Goal: Check status: Check status

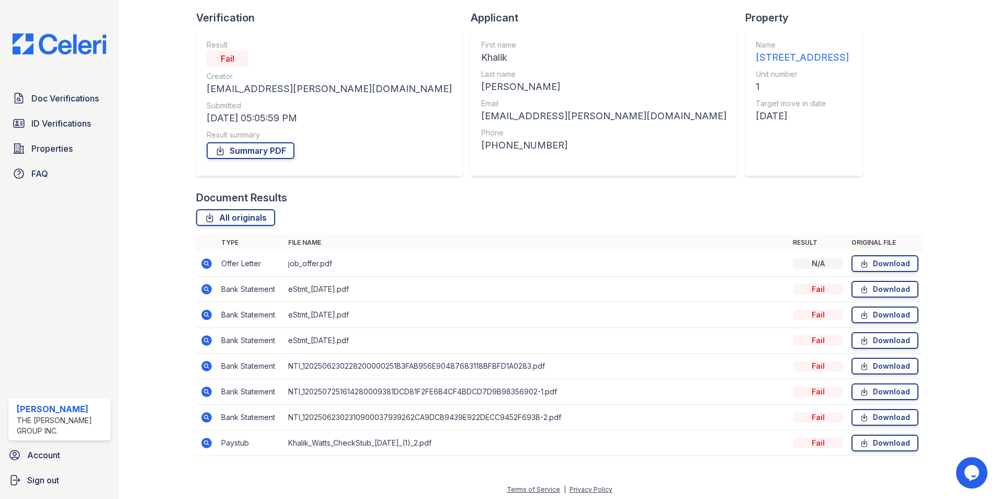
scroll to position [70, 0]
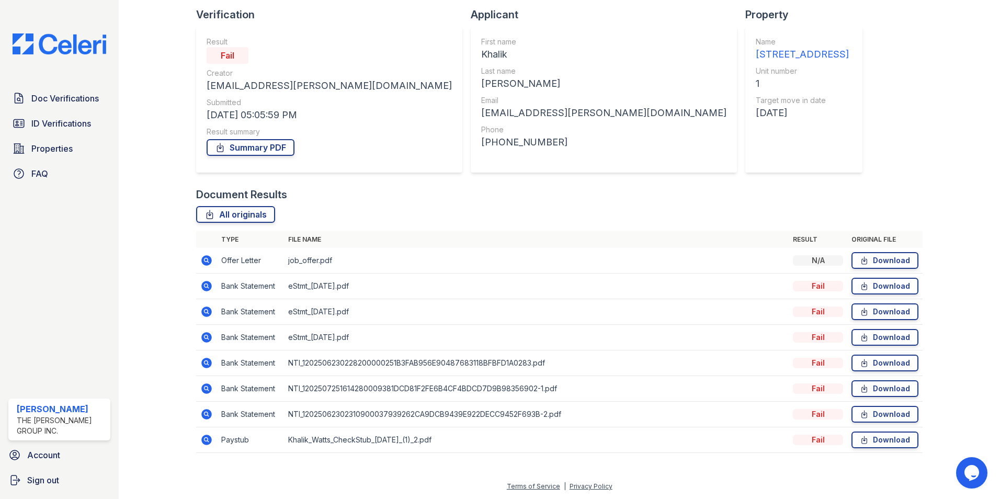
click at [203, 263] on icon at bounding box center [206, 260] width 10 height 10
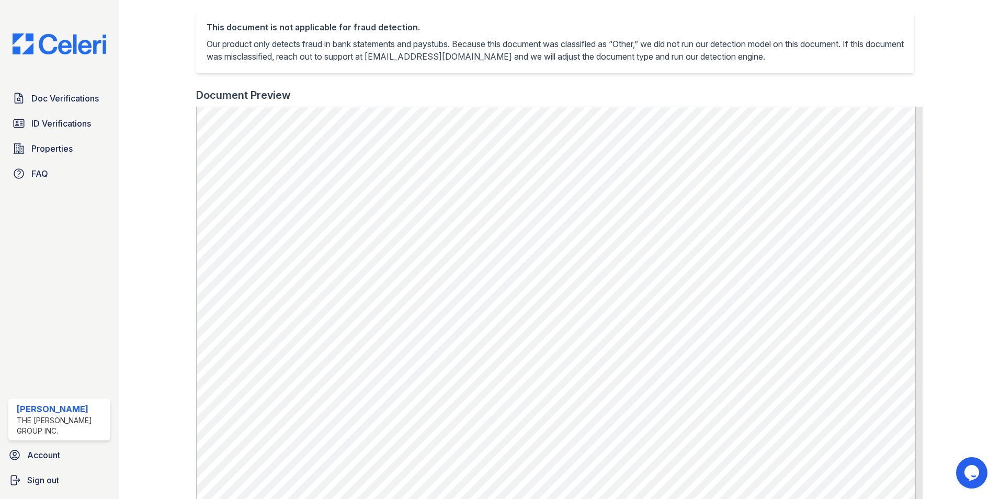
scroll to position [261, 0]
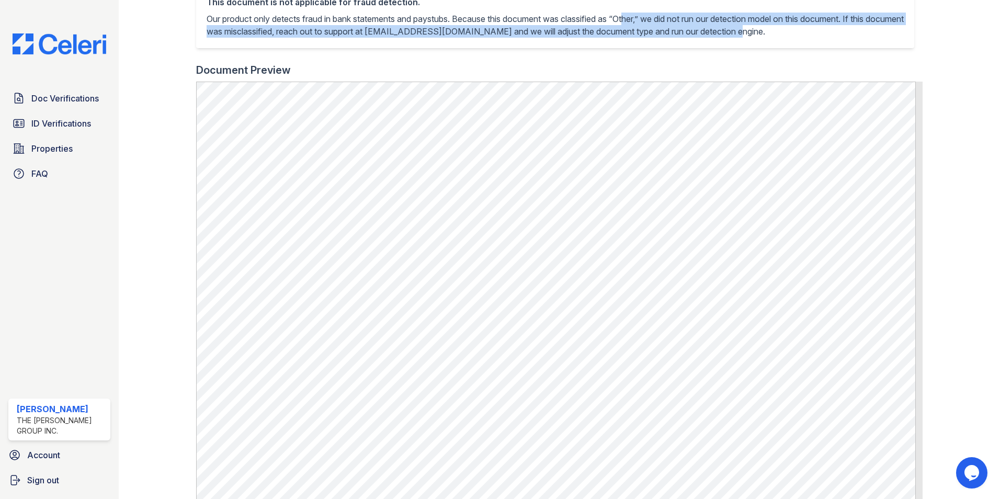
drag, startPoint x: 636, startPoint y: 21, endPoint x: 837, endPoint y: 32, distance: 201.1
click at [837, 32] on p "Our product only detects fraud in bank statements and paystubs. Because this do…" at bounding box center [555, 25] width 697 height 25
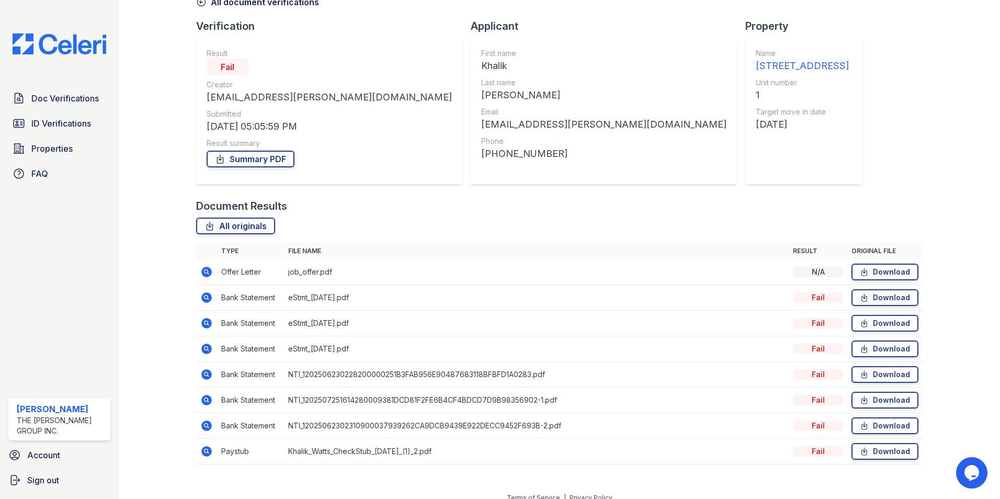
scroll to position [70, 0]
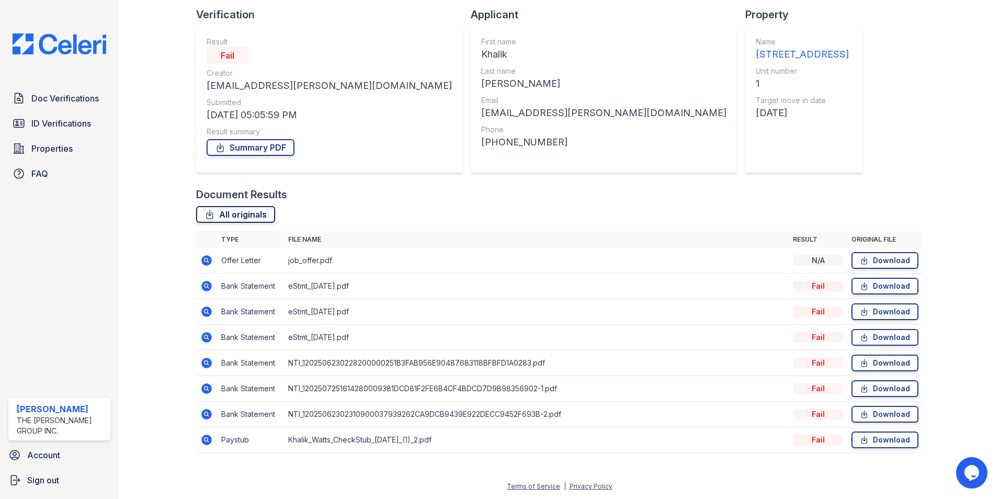
click at [235, 214] on link "All originals" at bounding box center [235, 214] width 79 height 17
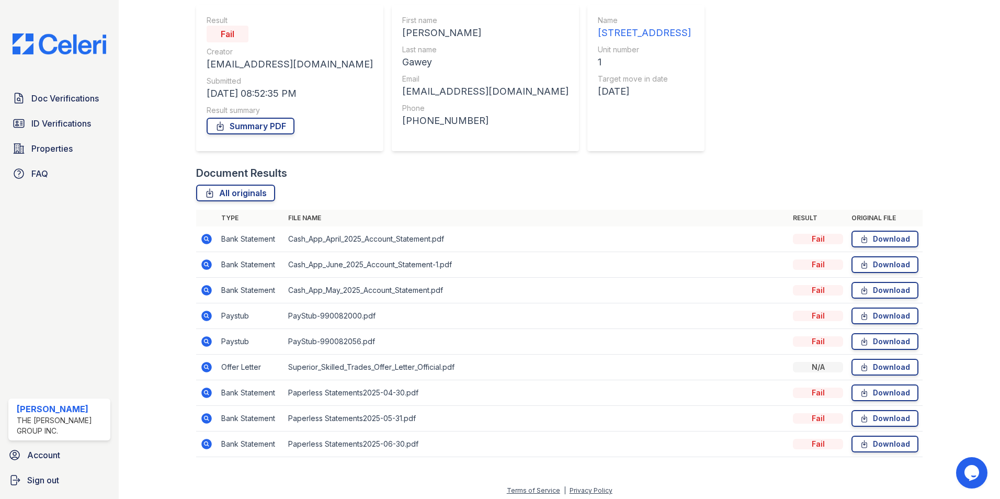
scroll to position [96, 0]
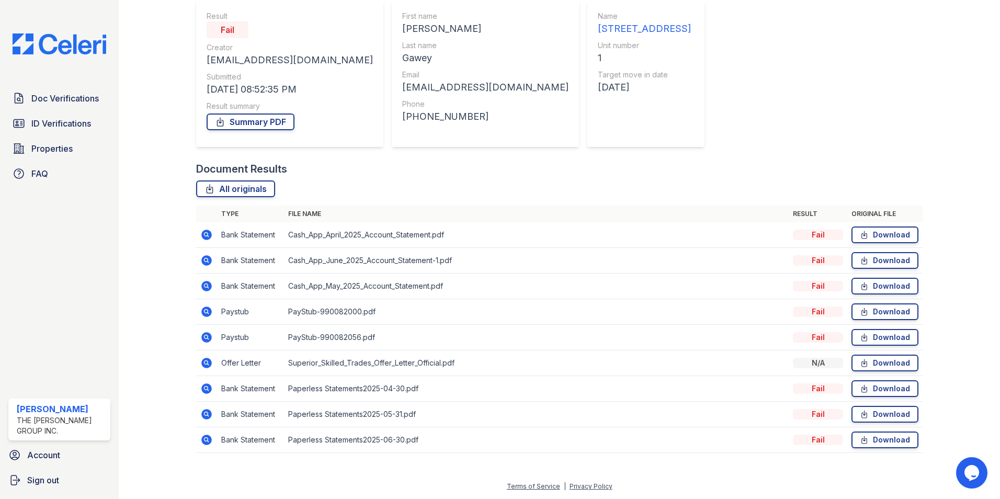
click at [206, 391] on icon at bounding box center [206, 388] width 10 height 10
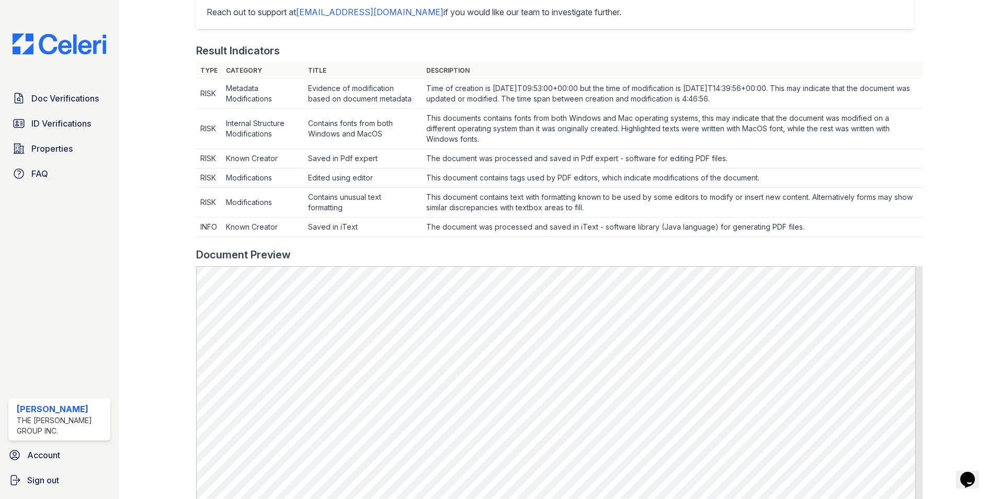
scroll to position [314, 0]
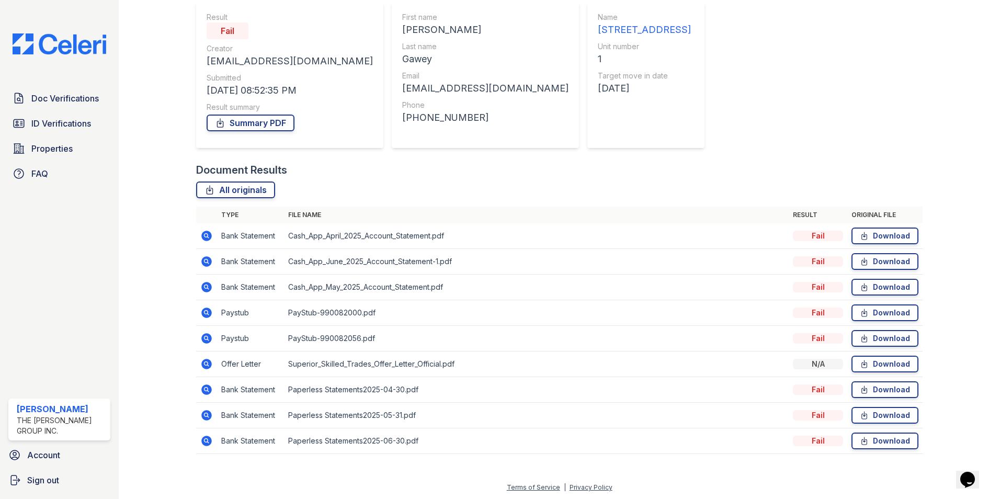
scroll to position [96, 0]
